Goal: Share content

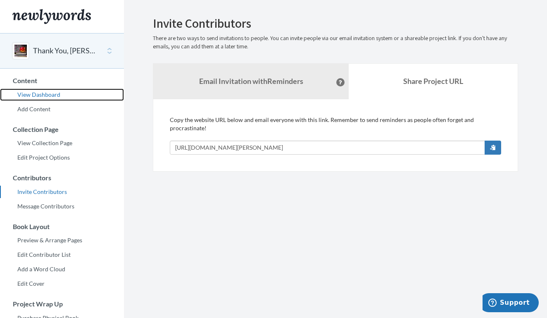
click at [53, 95] on link "View Dashboard" at bounding box center [62, 94] width 124 height 12
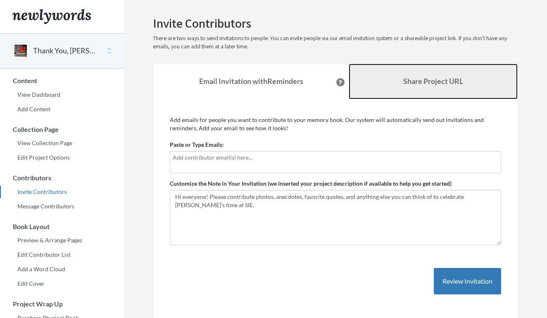
click at [411, 89] on link "Share Project URL" at bounding box center [433, 82] width 169 height 36
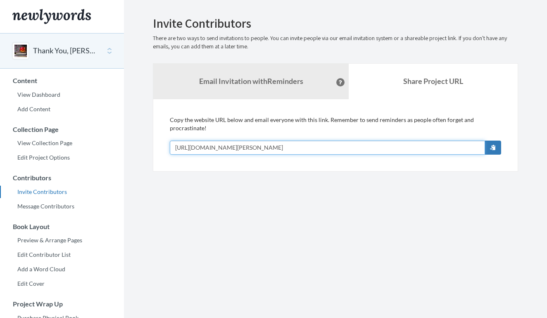
click at [283, 148] on input "[URL][DOMAIN_NAME][PERSON_NAME]" at bounding box center [327, 148] width 315 height 14
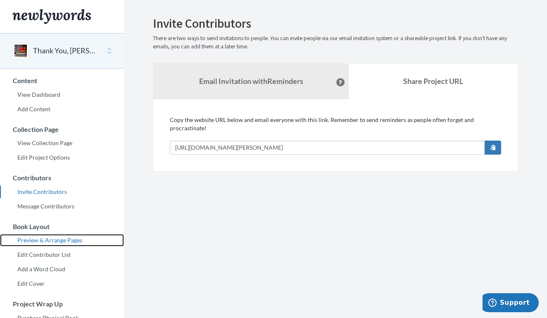
click at [41, 240] on link "Preview & Arrange Pages" at bounding box center [62, 240] width 124 height 12
